Goal: Task Accomplishment & Management: Use online tool/utility

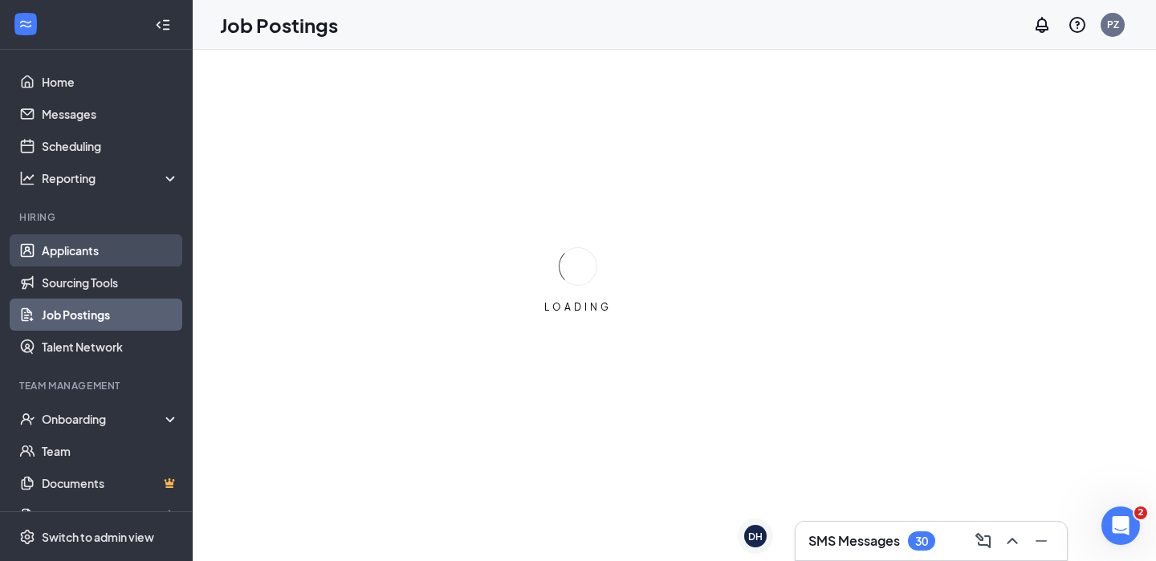
click at [103, 247] on link "Applicants" at bounding box center [110, 250] width 137 height 32
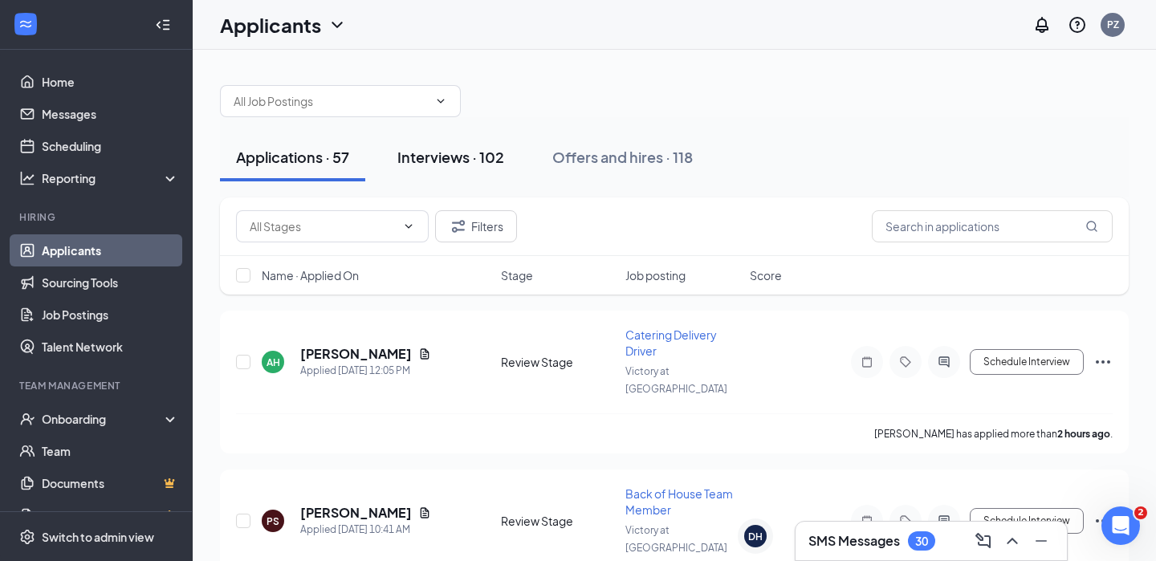
click at [464, 153] on div "Interviews · 102" at bounding box center [450, 157] width 107 height 20
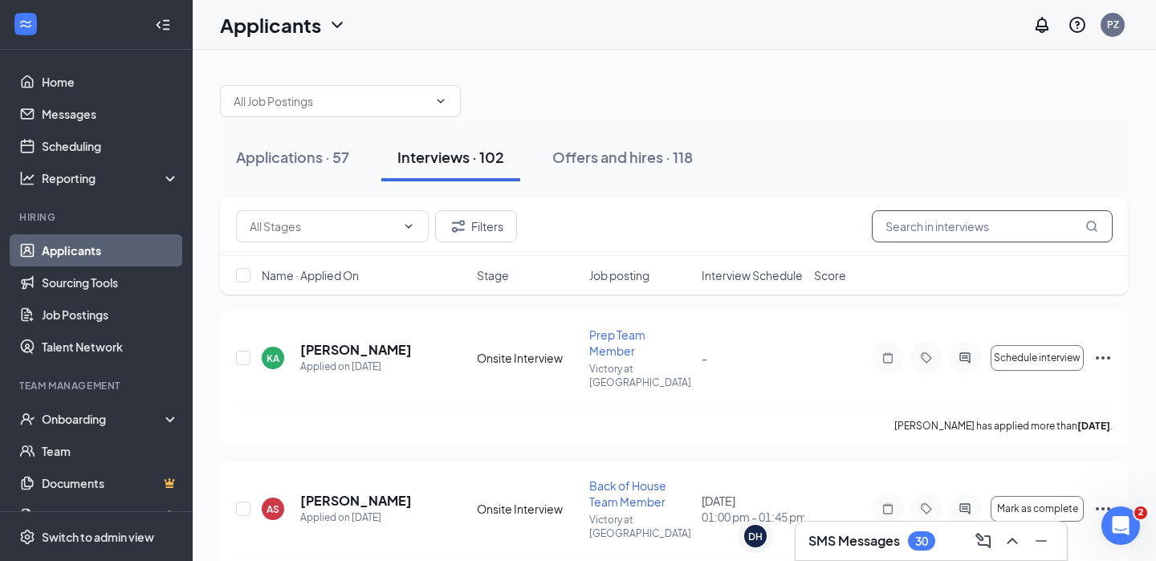
click at [939, 219] on input "text" at bounding box center [992, 226] width 241 height 32
type input "[PERSON_NAME]"
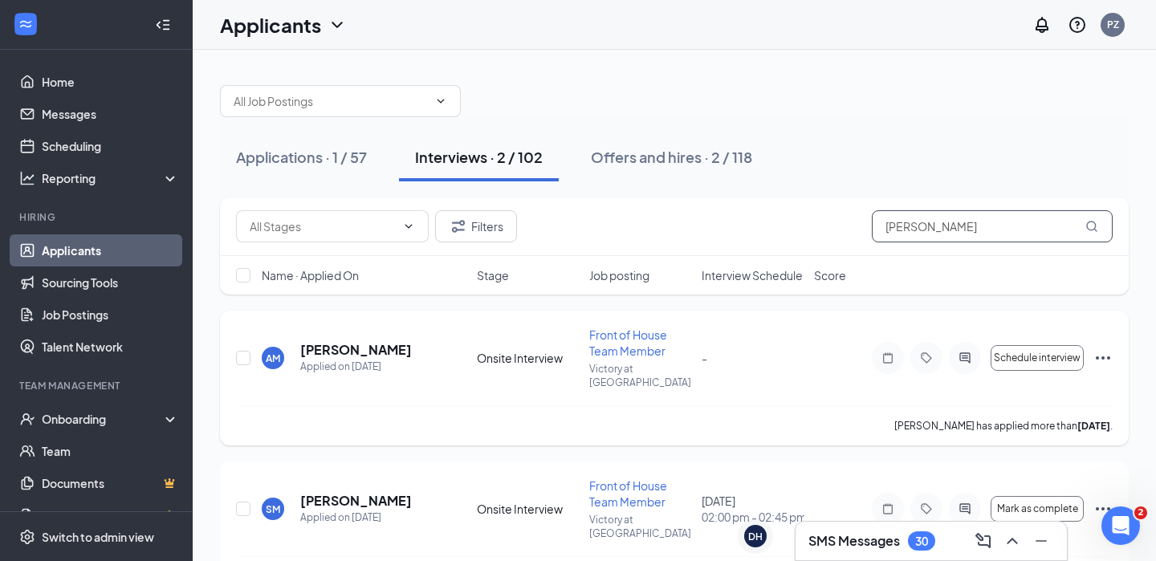
scroll to position [27, 0]
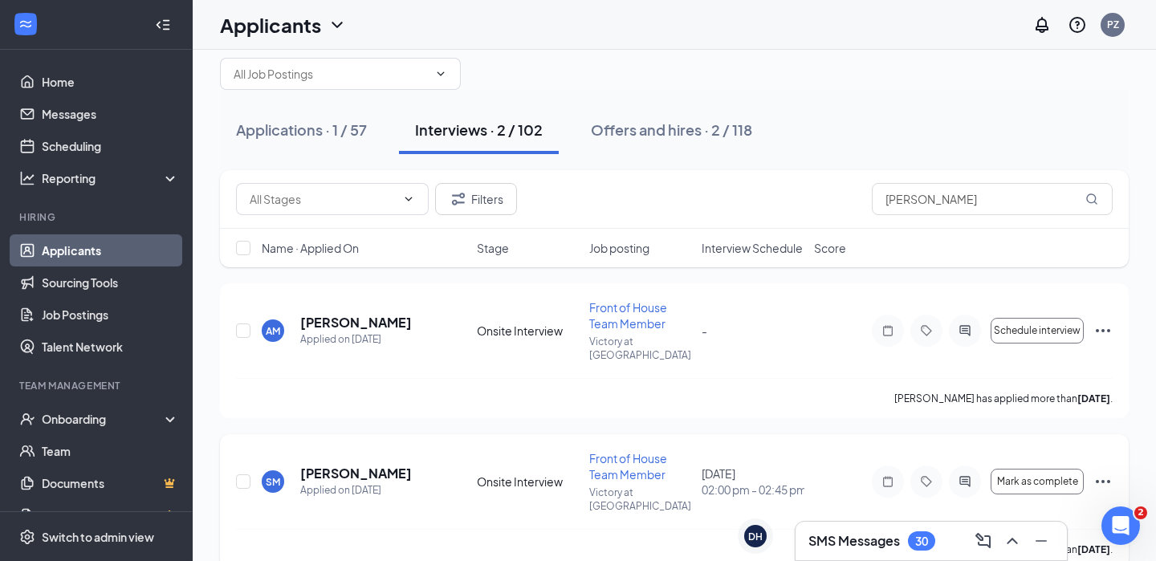
click at [1100, 472] on icon "Ellipses" at bounding box center [1103, 481] width 19 height 19
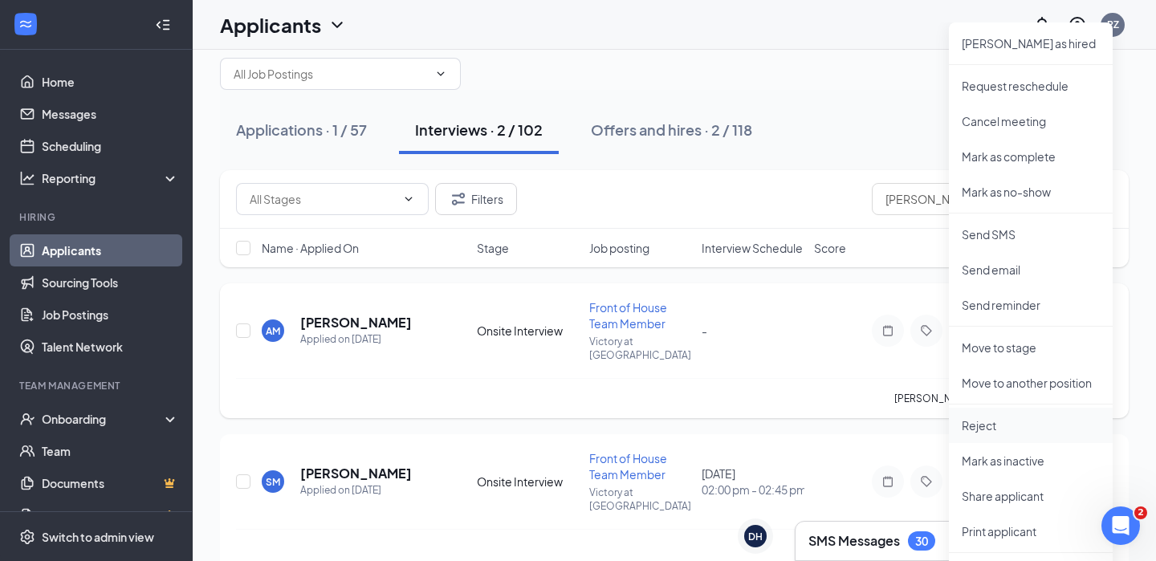
scroll to position [39, 0]
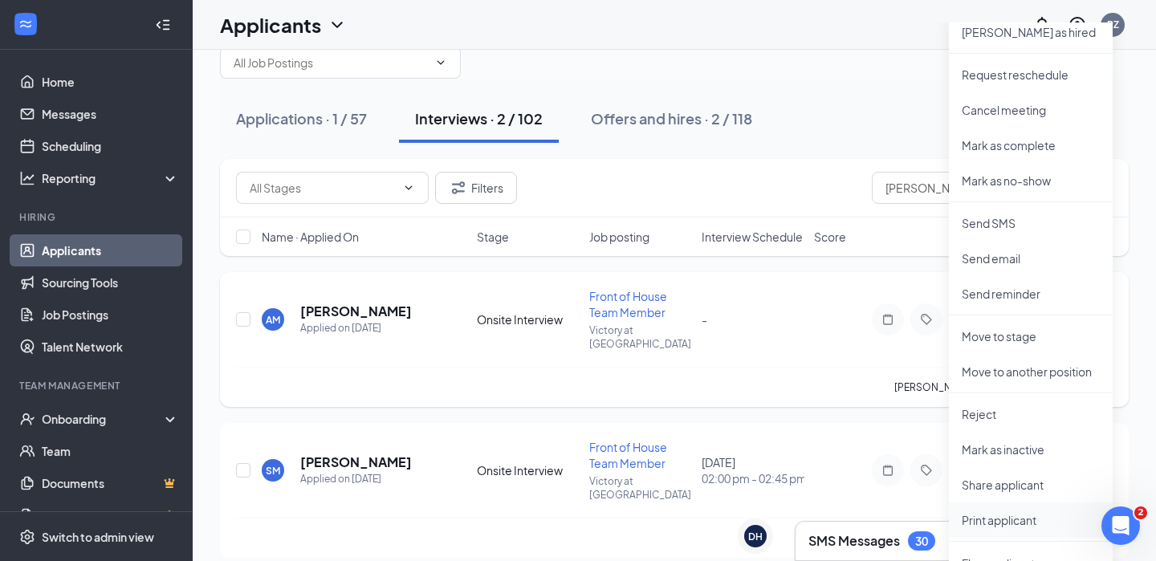
click at [1000, 512] on p "Print applicant" at bounding box center [1031, 520] width 138 height 16
